Goal: Task Accomplishment & Management: Use online tool/utility

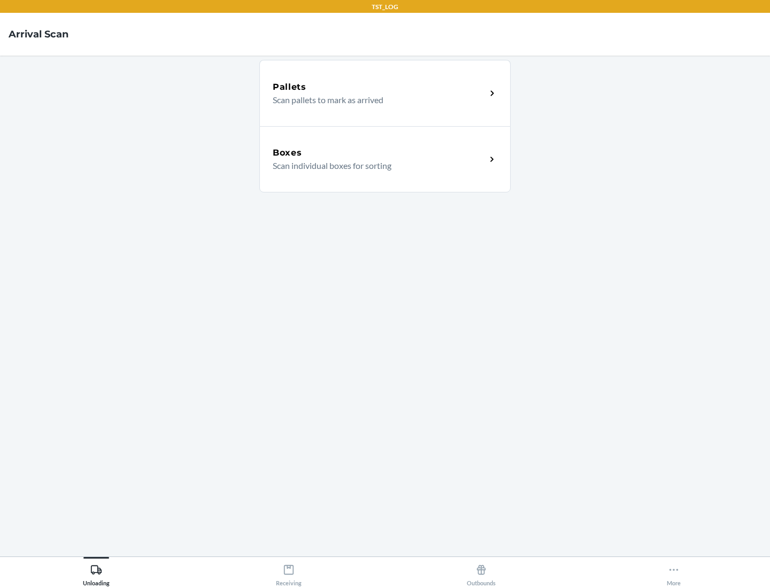
click at [379, 153] on div "Boxes" at bounding box center [379, 152] width 213 height 13
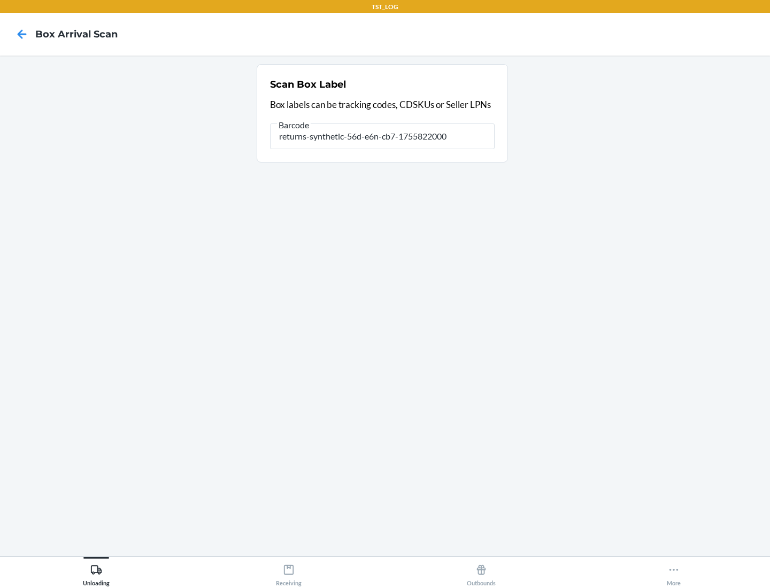
type input "returns-synthetic-56d-e6n-cb7-1755822000"
